Goal: Find specific page/section: Find specific page/section

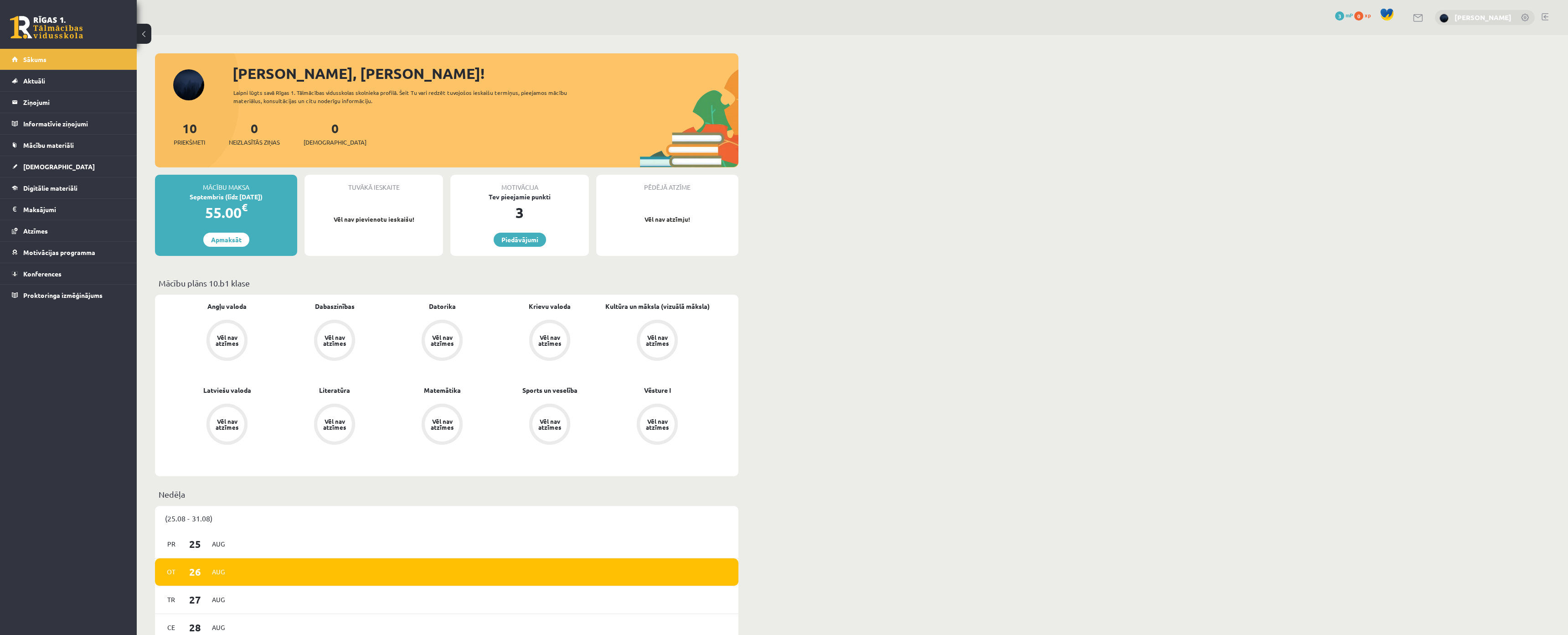
click at [1496, 20] on link "[PERSON_NAME]" at bounding box center [1483, 17] width 57 height 9
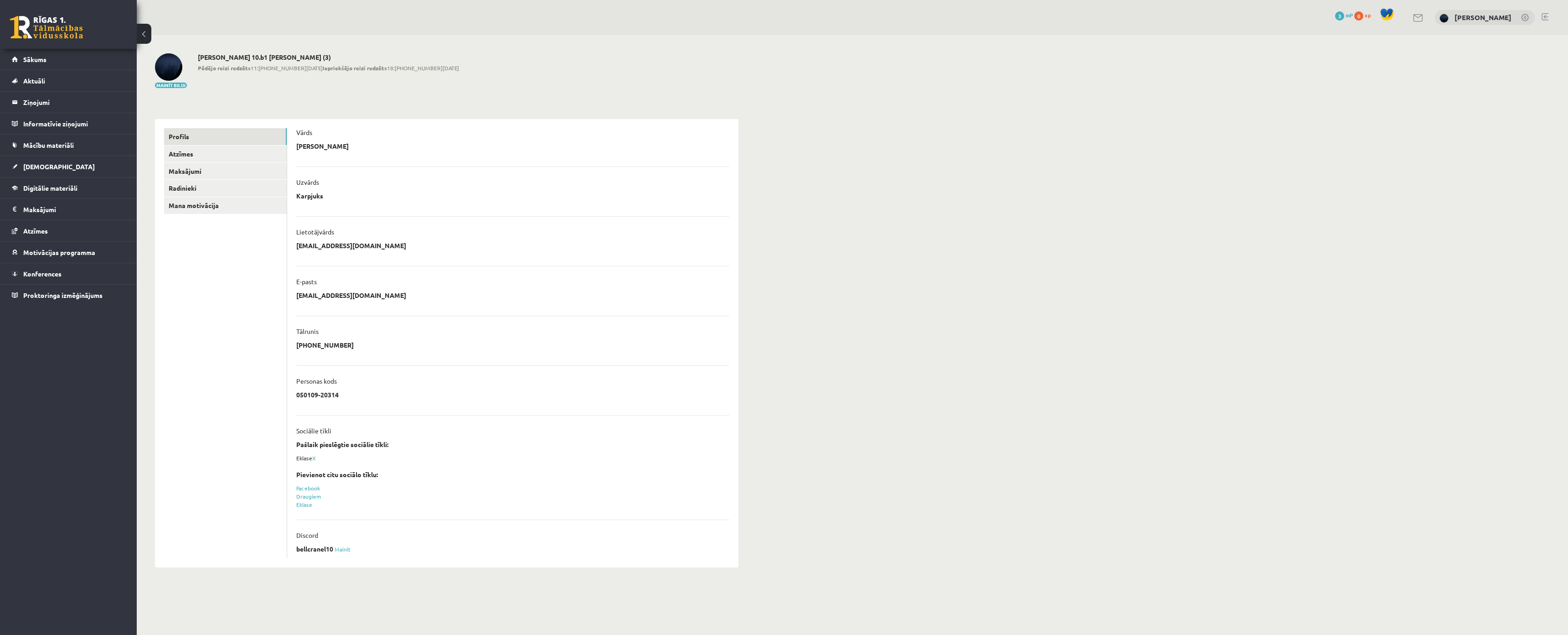
click at [1493, 17] on link "[PERSON_NAME]" at bounding box center [1483, 17] width 57 height 9
click at [55, 60] on link "Sākums" at bounding box center [68, 59] width 114 height 21
